Goal: Information Seeking & Learning: Learn about a topic

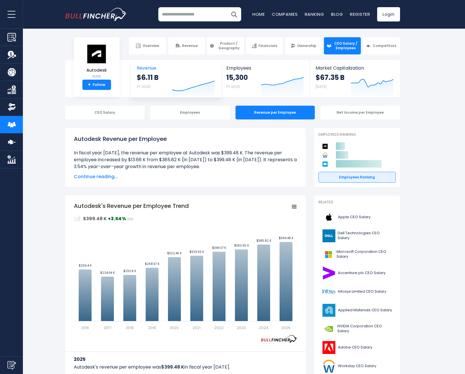
click at [156, 83] on div "$6.11 B FY 2025" at bounding box center [148, 82] width 22 height 18
click at [146, 68] on span "Revenue" at bounding box center [176, 67] width 78 height 5
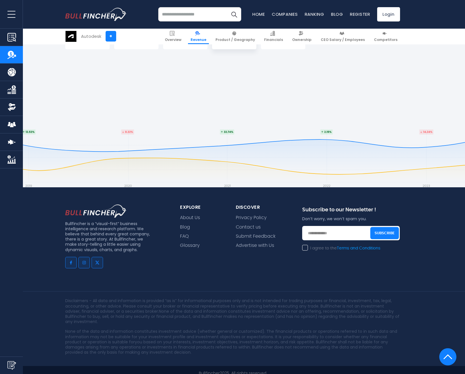
drag, startPoint x: 245, startPoint y: 211, endPoint x: 245, endPoint y: 271, distance: 60.1
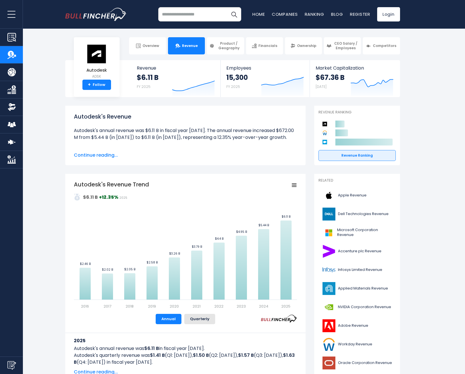
drag, startPoint x: 245, startPoint y: 238, endPoint x: 243, endPoint y: 119, distance: 118.8
click at [278, 45] on link "Financials" at bounding box center [264, 45] width 37 height 17
click at [269, 49] on link "Financials" at bounding box center [264, 45] width 37 height 17
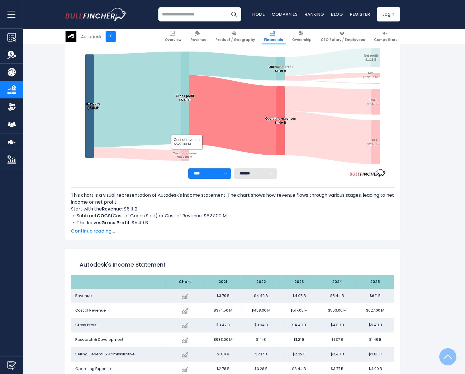
scroll to position [138, 0]
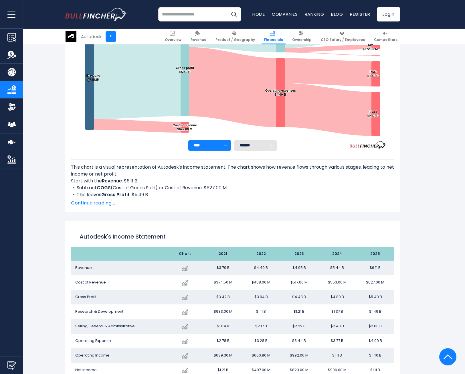
click at [343, 341] on td "$3.77 B" at bounding box center [337, 341] width 38 height 15
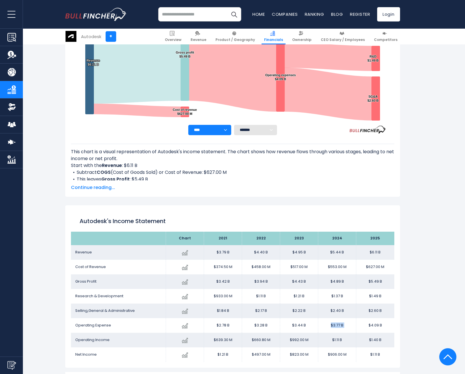
scroll to position [167, 0]
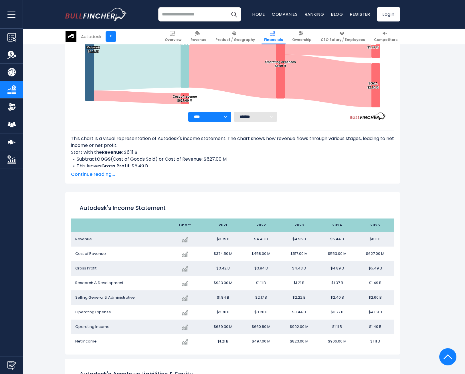
click at [336, 267] on td "$4.89 B" at bounding box center [337, 268] width 38 height 15
drag, startPoint x: 336, startPoint y: 267, endPoint x: 317, endPoint y: 272, distance: 19.7
click at [336, 267] on td "$4.89 B" at bounding box center [337, 268] width 38 height 15
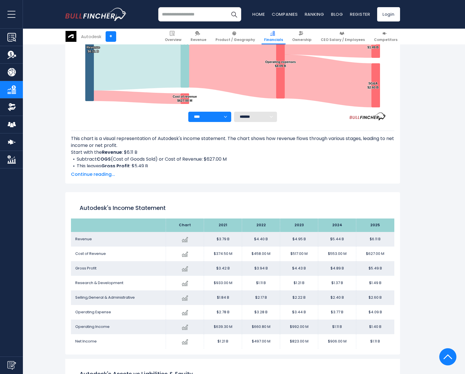
drag, startPoint x: 445, startPoint y: 183, endPoint x: 437, endPoint y: 190, distance: 11.0
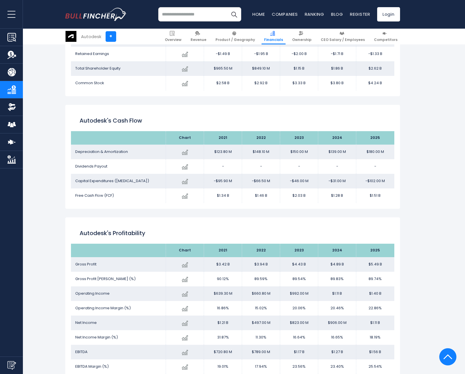
scroll to position [825, 0]
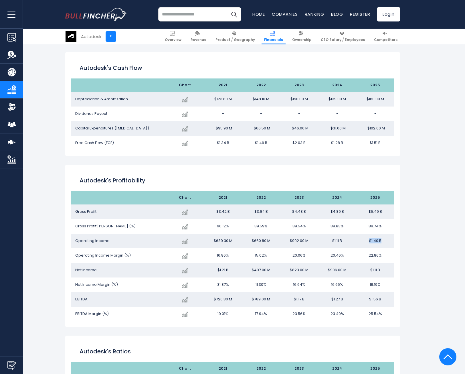
drag, startPoint x: 384, startPoint y: 243, endPoint x: 369, endPoint y: 243, distance: 14.9
click at [369, 243] on td "$1.40 B" at bounding box center [376, 241] width 38 height 15
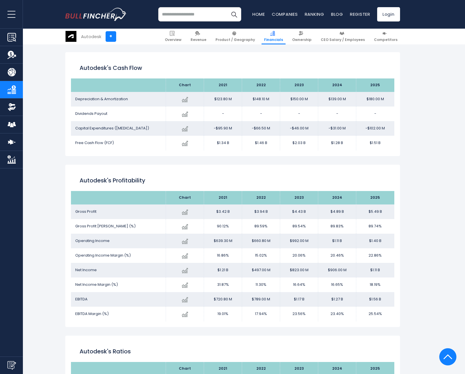
drag, startPoint x: 369, startPoint y: 243, endPoint x: 345, endPoint y: 243, distance: 24.1
click at [345, 243] on td "$1.11 B" at bounding box center [337, 241] width 38 height 15
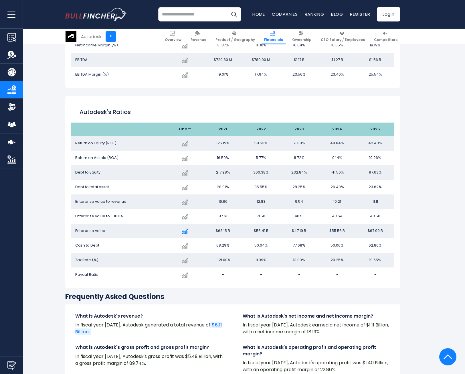
scroll to position [1054, 0]
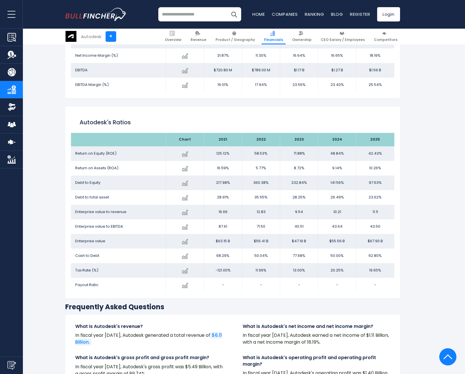
click at [385, 114] on div "Autodesk's Ratios" at bounding box center [233, 122] width 324 height 21
drag, startPoint x: 110, startPoint y: 151, endPoint x: 397, endPoint y: 150, distance: 287.2
click at [397, 150] on div "Autodesk's Ratios Chart 2021" at bounding box center [232, 203] width 335 height 192
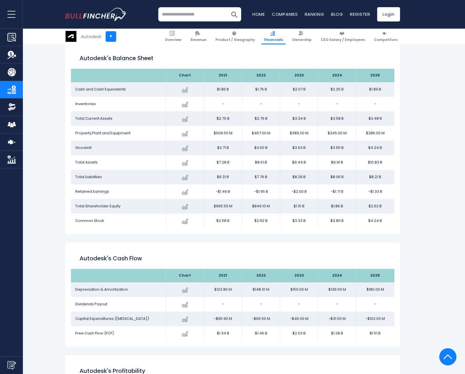
scroll to position [625, 0]
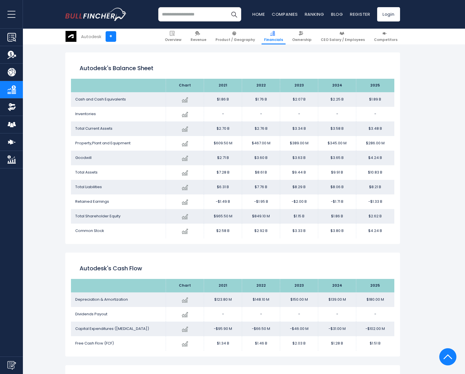
drag, startPoint x: 219, startPoint y: 98, endPoint x: 379, endPoint y: 197, distance: 188.7
click at [379, 197] on tbody "Cash and Cash Equivalents Created with Highcharts 12.1.2 $1.89 B -16.03% 2025 $…" at bounding box center [233, 165] width 324 height 146
drag, startPoint x: 379, startPoint y: 197, endPoint x: 395, endPoint y: 210, distance: 20.3
click at [395, 210] on div "Autodesk's Balance Sheet Chart 2021 2025 -" at bounding box center [232, 148] width 335 height 192
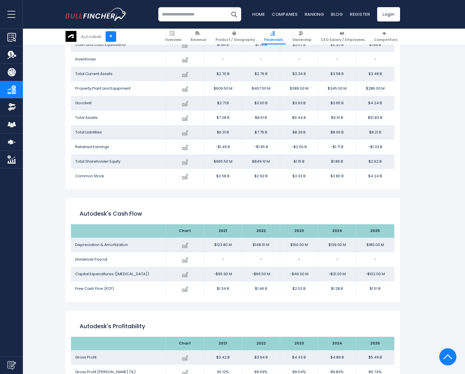
scroll to position [682, 0]
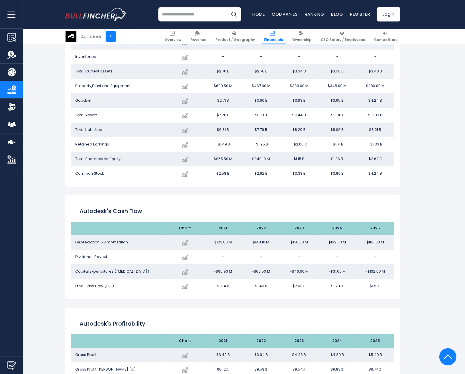
click at [103, 97] on td "Goodwill" at bounding box center [118, 100] width 95 height 15
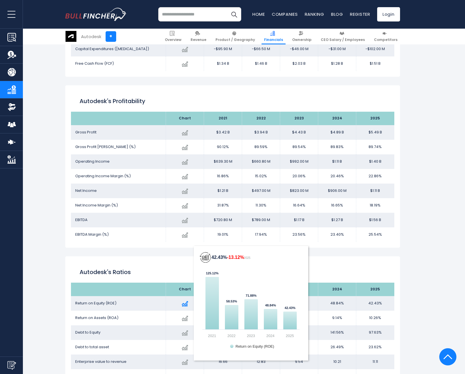
scroll to position [911, 0]
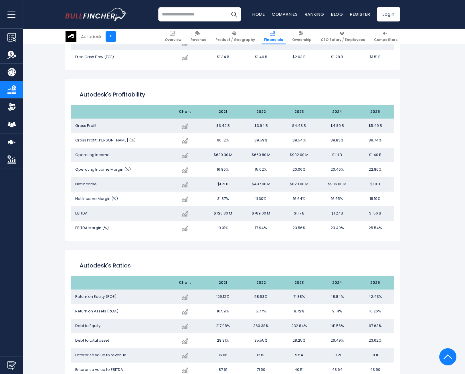
drag, startPoint x: 357, startPoint y: 125, endPoint x: 351, endPoint y: 143, distance: 19.7
click at [351, 143] on tbody "Gross Profit Created with Highcharts 12.1.2 $5.49 B + 12.24% 2025 $3.42B ​ $3.4…" at bounding box center [233, 177] width 324 height 117
click at [351, 143] on td "89.83%" at bounding box center [337, 140] width 38 height 15
click at [347, 146] on td "89.83%" at bounding box center [337, 140] width 38 height 15
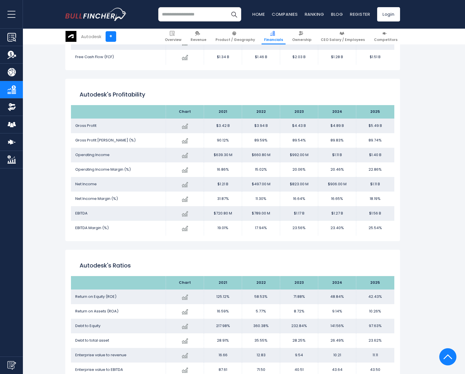
click at [347, 146] on td "89.83%" at bounding box center [337, 140] width 38 height 15
click at [347, 149] on td "$1.11 B" at bounding box center [337, 155] width 38 height 15
drag, startPoint x: 346, startPoint y: 156, endPoint x: 273, endPoint y: 147, distance: 73.2
click at [273, 148] on tr "Operating Income Created with Highcharts 12.1.2 $1.40 B + 25.52% 2025 $639.30M …" at bounding box center [233, 155] width 324 height 15
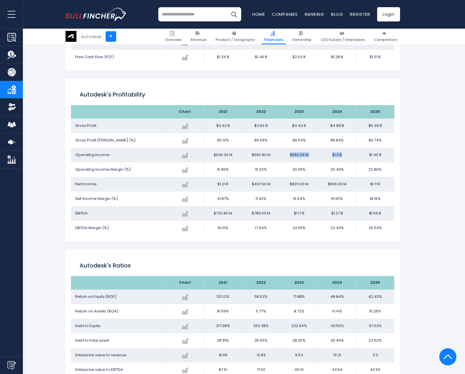
click at [273, 148] on td "$660.80 M" at bounding box center [261, 155] width 38 height 15
drag, startPoint x: 273, startPoint y: 147, endPoint x: 348, endPoint y: 169, distance: 78.0
click at [348, 169] on td "20.46%" at bounding box center [337, 169] width 38 height 15
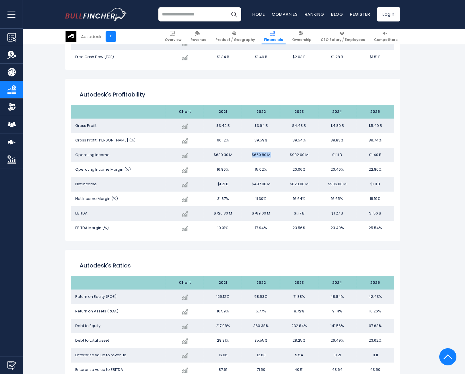
drag, startPoint x: 348, startPoint y: 169, endPoint x: 348, endPoint y: 173, distance: 4.3
click at [348, 173] on td "20.46%" at bounding box center [337, 169] width 38 height 15
click at [344, 183] on td "$906.00 M" at bounding box center [337, 184] width 38 height 15
drag, startPoint x: 342, startPoint y: 191, endPoint x: 332, endPoint y: 187, distance: 11.2
click at [332, 187] on tbody "Gross Profit Created with Highcharts 12.1.2 $5.49 B + 12.24% 2025 $3.42B ​ $3.4…" at bounding box center [233, 177] width 324 height 117
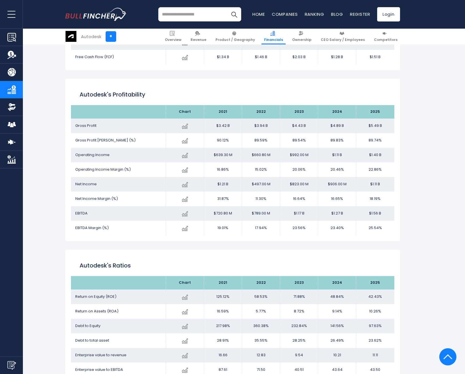
click at [332, 185] on td "$906.00 M" at bounding box center [337, 184] width 38 height 15
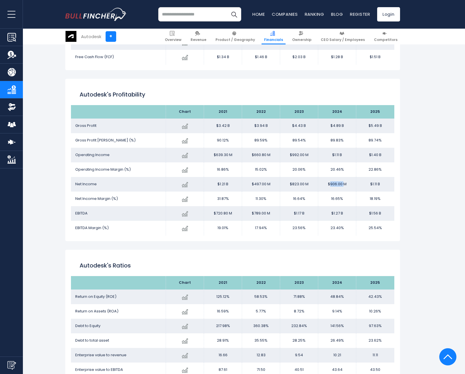
click at [332, 185] on td "$906.00 M" at bounding box center [337, 184] width 38 height 15
drag, startPoint x: 332, startPoint y: 185, endPoint x: 322, endPoint y: 185, distance: 9.5
click at [322, 185] on td "$906.00 M" at bounding box center [337, 184] width 38 height 15
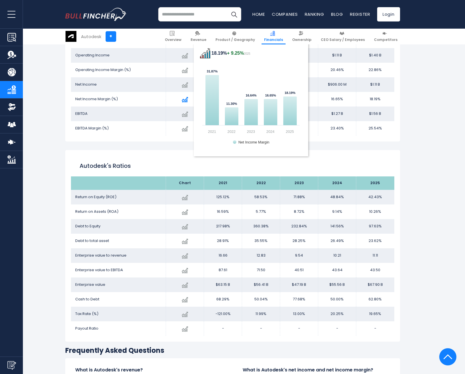
scroll to position [997, 0]
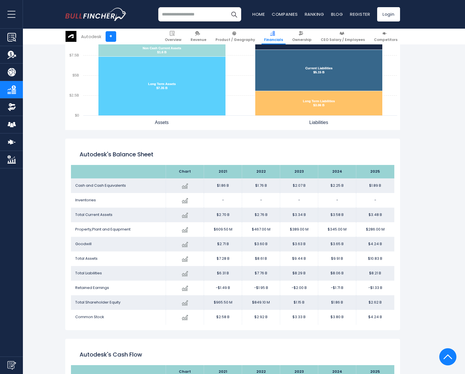
scroll to position [539, 0]
click at [74, 94] on text "$2.5B" at bounding box center [73, 95] width 9 height 4
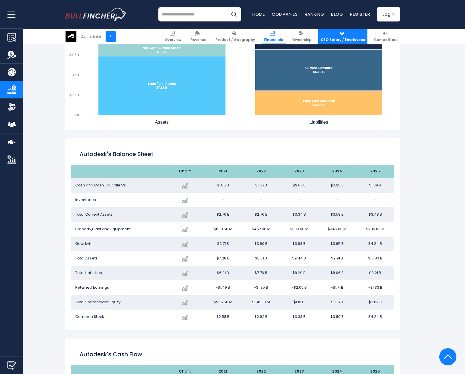
click at [342, 41] on span "CEO Salary / Employees" at bounding box center [343, 40] width 44 height 5
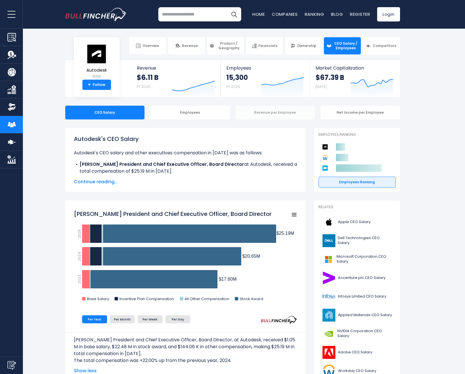
click at [274, 115] on div "Revenue per Employee" at bounding box center [276, 113] width 80 height 14
click at [288, 112] on div "Revenue per Employee" at bounding box center [276, 113] width 80 height 14
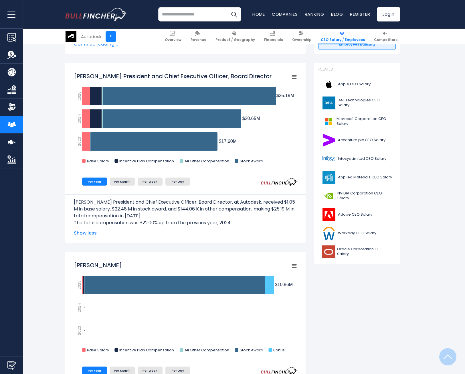
scroll to position [200, 0]
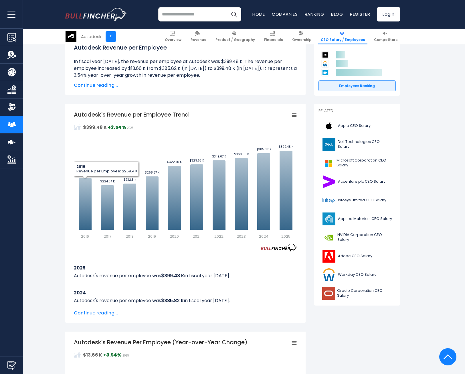
scroll to position [29, 0]
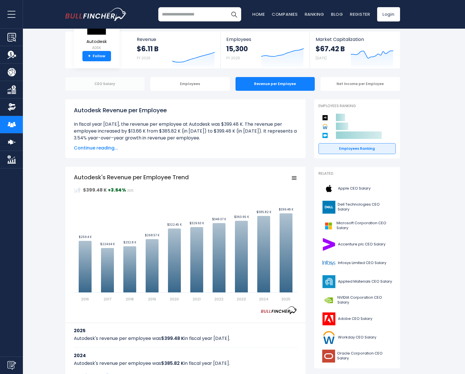
click at [109, 83] on div "CEO Salary" at bounding box center [105, 84] width 80 height 14
click at [166, 86] on div "Employees" at bounding box center [190, 84] width 80 height 14
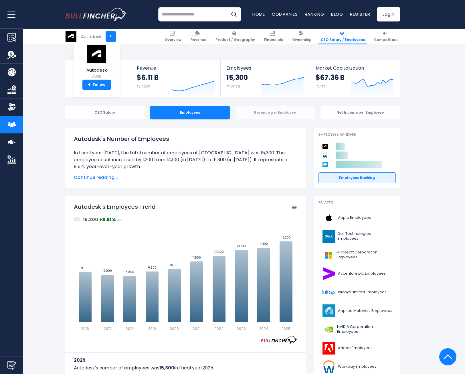
drag, startPoint x: 354, startPoint y: 225, endPoint x: 238, endPoint y: 118, distance: 157.4
